Goal: Navigation & Orientation: Understand site structure

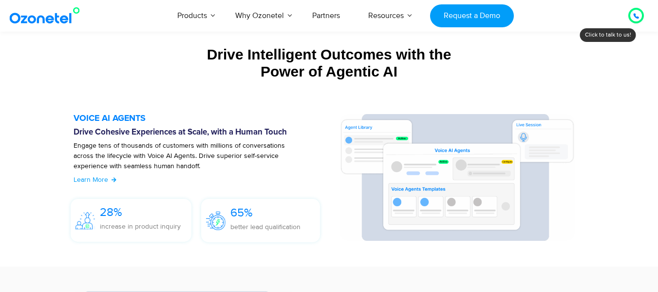
scroll to position [1050, 0]
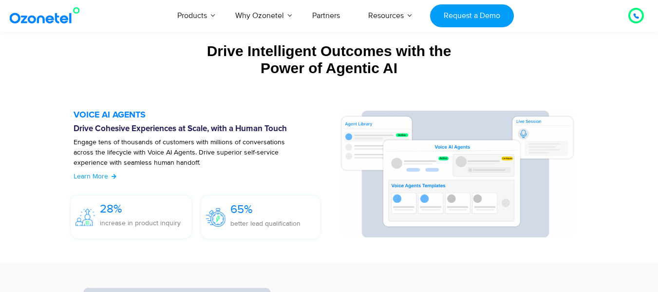
click at [639, 18] on icon at bounding box center [636, 16] width 5 height 5
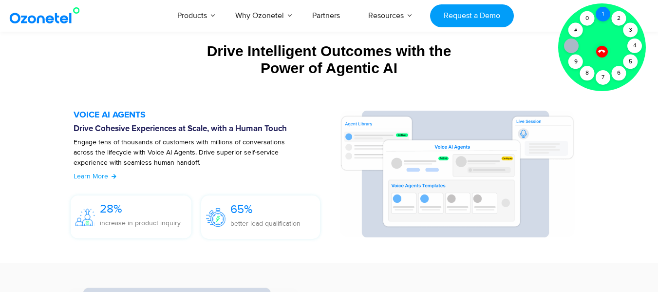
click at [604, 17] on div "1" at bounding box center [603, 14] width 15 height 15
click at [593, 71] on div "8" at bounding box center [587, 73] width 15 height 15
click at [603, 55] on div at bounding box center [602, 51] width 12 height 12
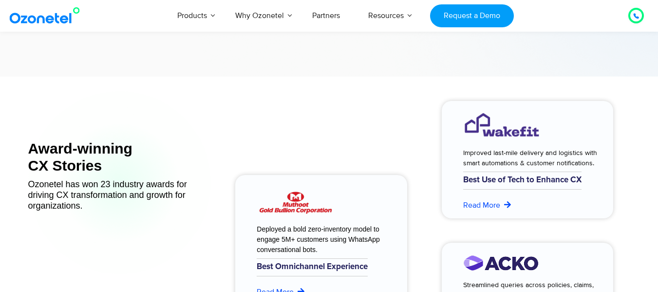
scroll to position [3849, 0]
